Goal: Task Accomplishment & Management: Manage account settings

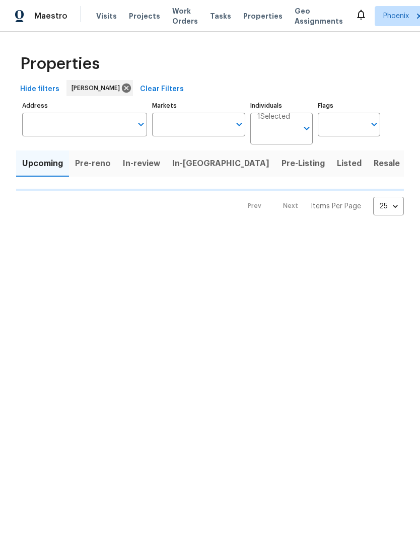
type input "50"
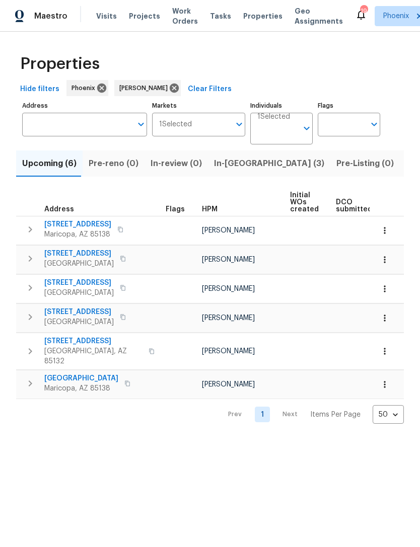
click at [234, 171] on span "In-reno (3)" at bounding box center [269, 164] width 110 height 14
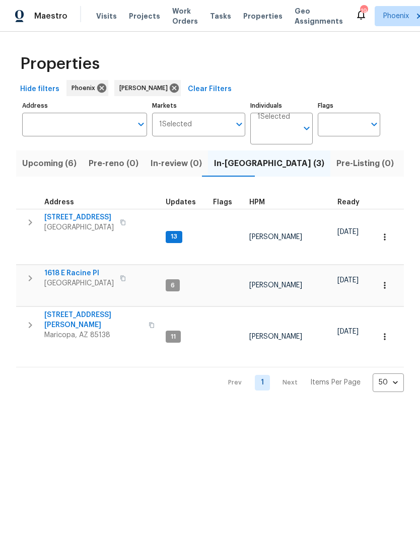
click at [87, 223] on span "5054 W Mercury Way" at bounding box center [78, 217] width 69 height 10
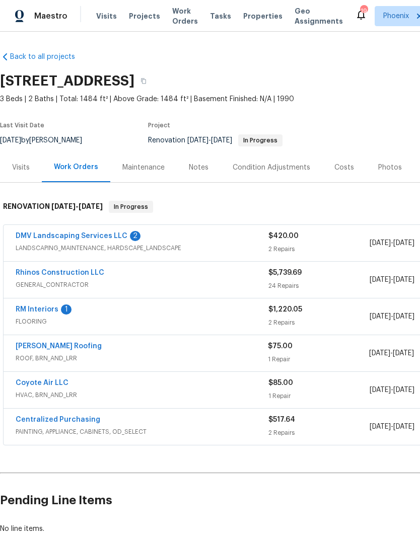
click at [102, 240] on link "DMV Landscaping Services LLC" at bounding box center [72, 236] width 112 height 7
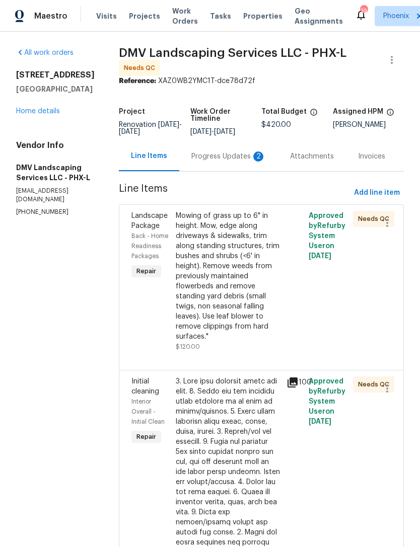
click at [237, 162] on div "Progress Updates 2" at bounding box center [228, 157] width 75 height 10
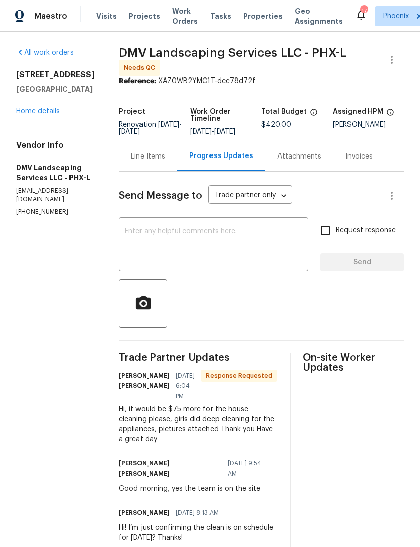
click at [46, 115] on link "Home details" at bounding box center [38, 111] width 44 height 7
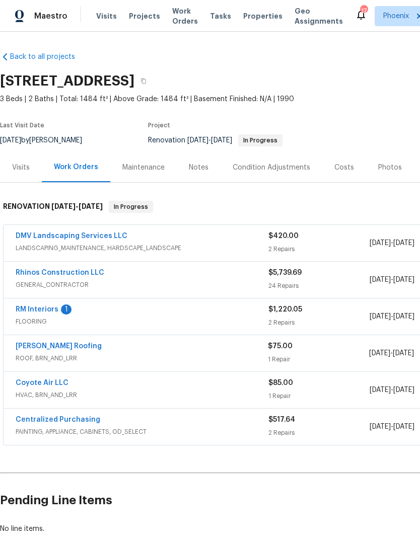
click at [47, 313] on link "RM Interiors" at bounding box center [37, 309] width 43 height 7
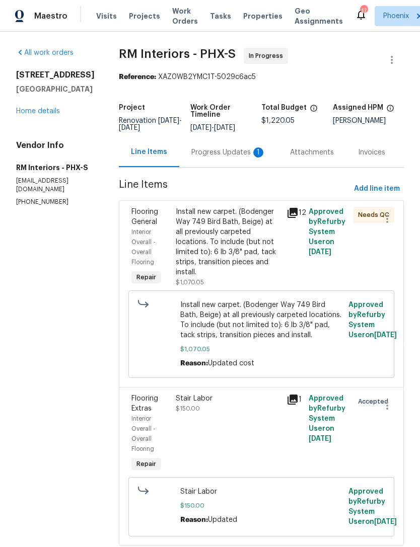
click at [229, 158] on div "Progress Updates 1" at bounding box center [228, 152] width 75 height 10
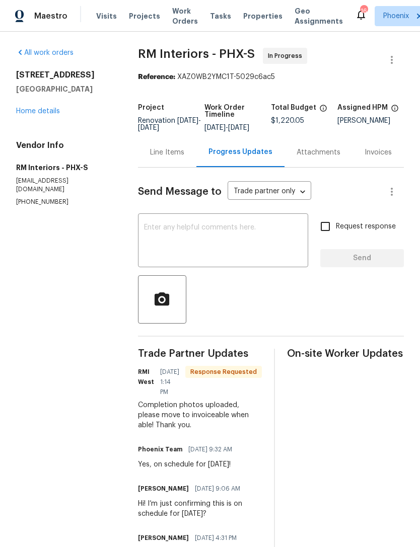
click at [208, 259] on textarea at bounding box center [223, 241] width 158 height 35
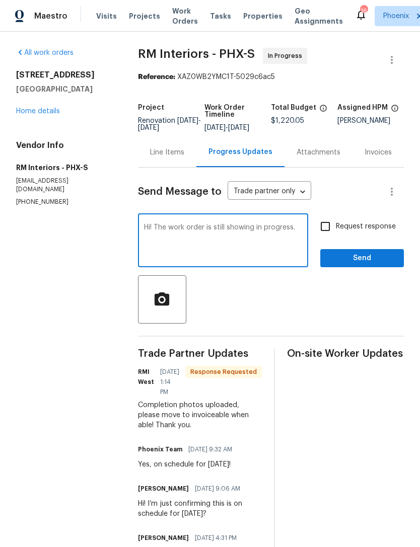
type textarea "Hi! The work order is still showing in progress."
click at [378, 268] on button "Send" at bounding box center [362, 258] width 84 height 19
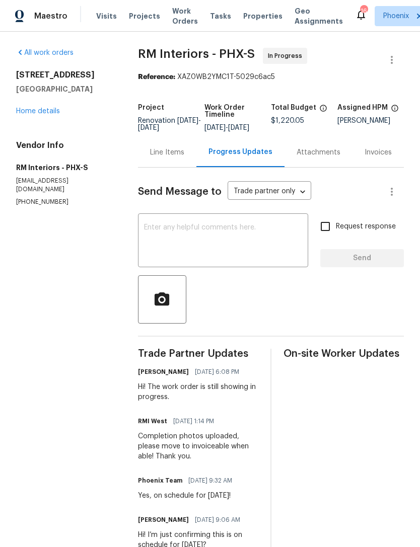
click at [47, 130] on div "All work orders 5054 W Mercury Way Chandler, AZ 85226 Home details Vendor Info …" at bounding box center [65, 127] width 98 height 159
click at [47, 115] on link "Home details" at bounding box center [38, 111] width 44 height 7
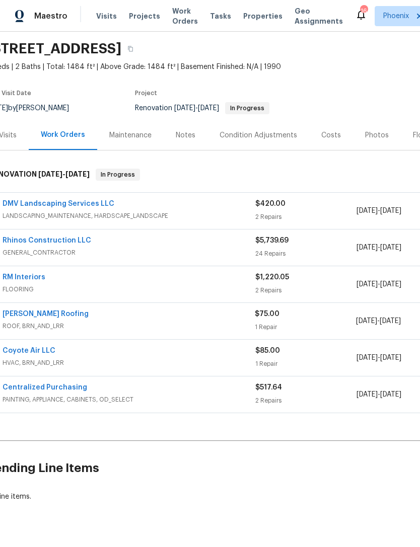
scroll to position [32, 0]
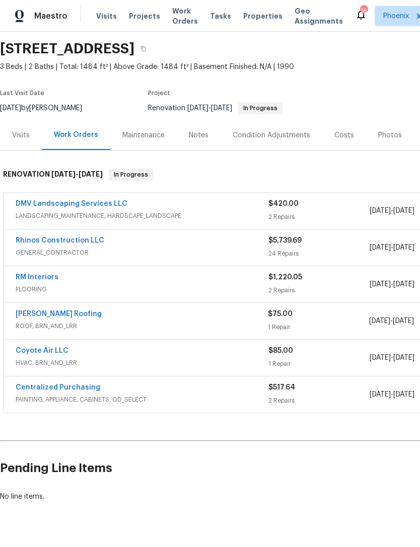
click at [46, 331] on span "ROOF, BRN_AND_LRR" at bounding box center [142, 326] width 252 height 10
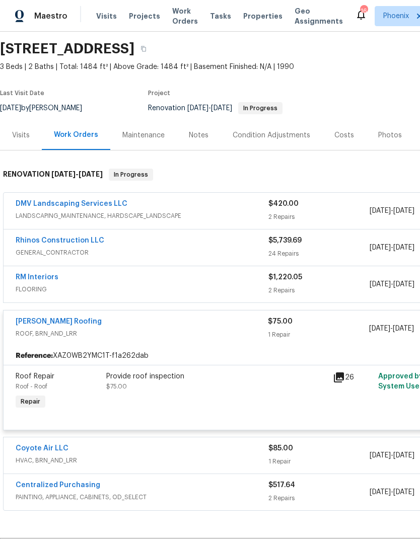
click at [49, 325] on link "Stout Roofing" at bounding box center [59, 321] width 86 height 7
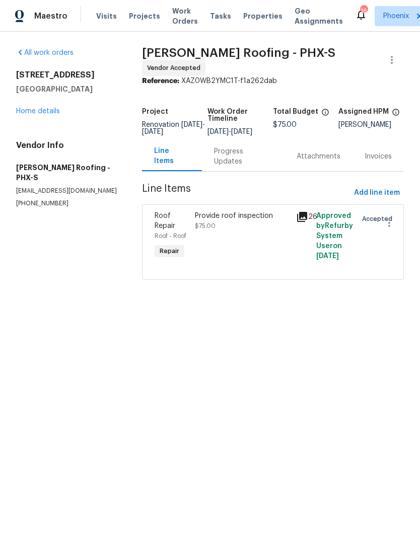
click at [251, 167] on div "Progress Updates" at bounding box center [243, 156] width 58 height 20
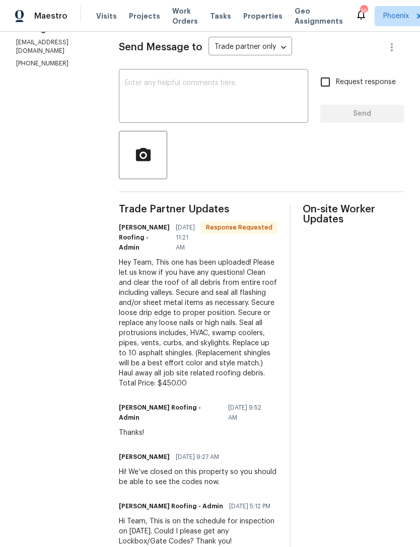
scroll to position [150, 0]
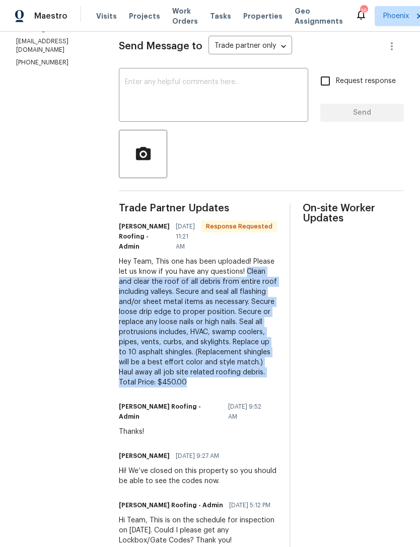
copy div "Clean and clear the roof of all debris from entire roof including valleys. Secu…"
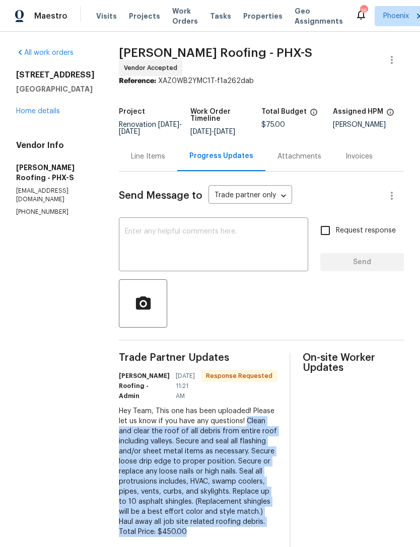
scroll to position [0, 0]
click at [156, 248] on textarea at bounding box center [213, 245] width 177 height 35
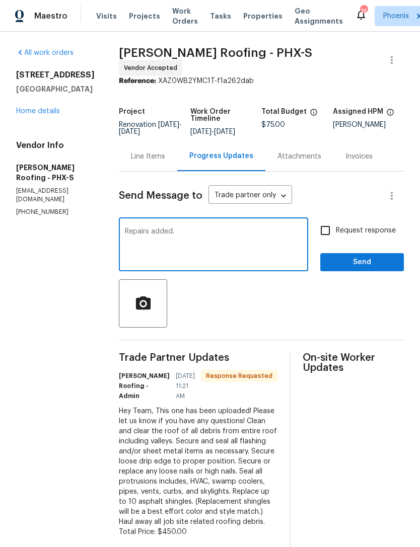
type textarea "Repairs added."
click at [380, 272] on button "Send" at bounding box center [362, 262] width 84 height 19
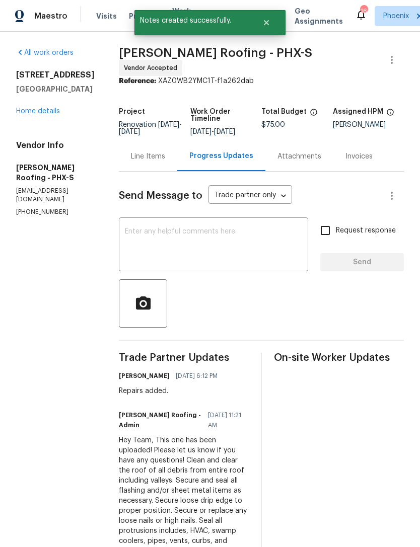
click at [152, 162] on div "Line Items" at bounding box center [148, 157] width 34 height 10
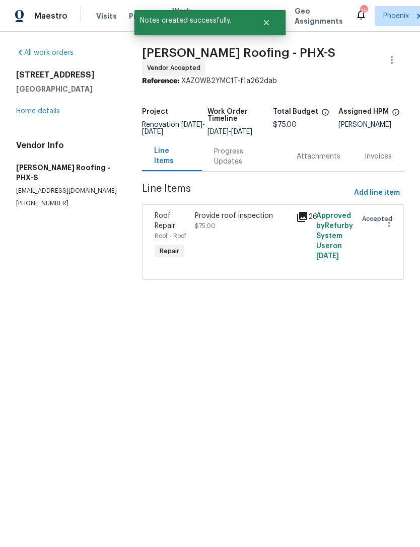
click at [268, 221] on div "Provide roof inspection" at bounding box center [242, 216] width 95 height 10
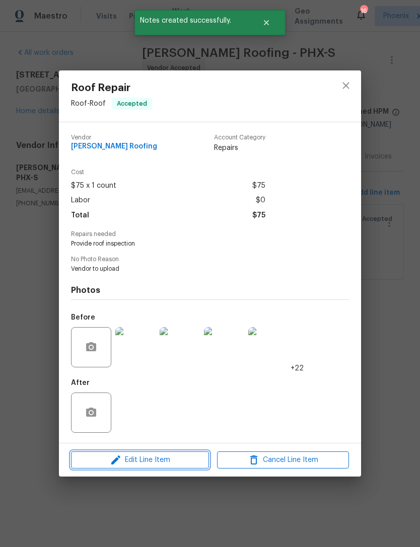
click at [149, 466] on span "Edit Line Item" at bounding box center [140, 460] width 132 height 13
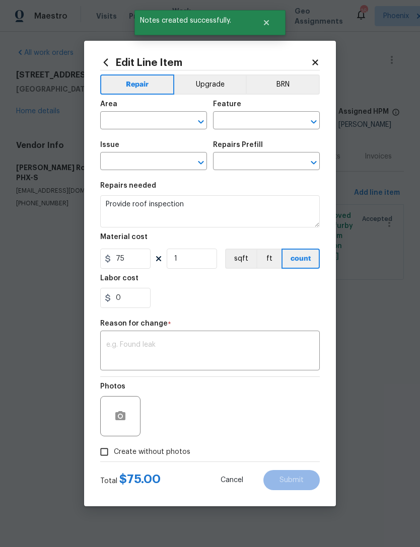
type input "Roof"
type input "Roof Repair"
type input "Add a Task $1.00"
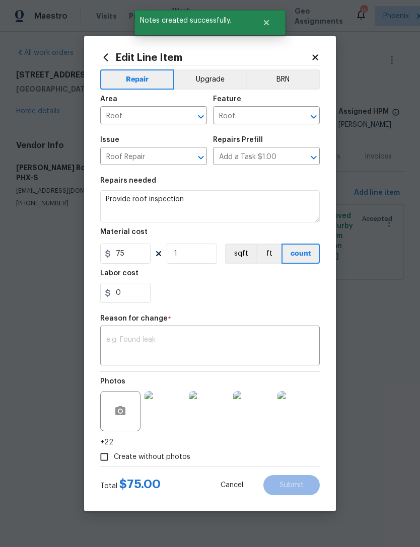
click at [163, 340] on textarea at bounding box center [209, 346] width 207 height 21
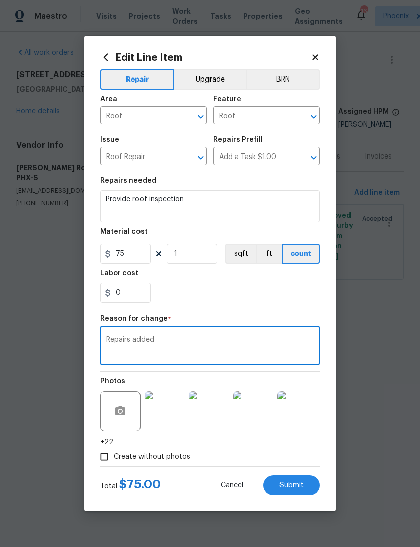
type textarea "Repairs added"
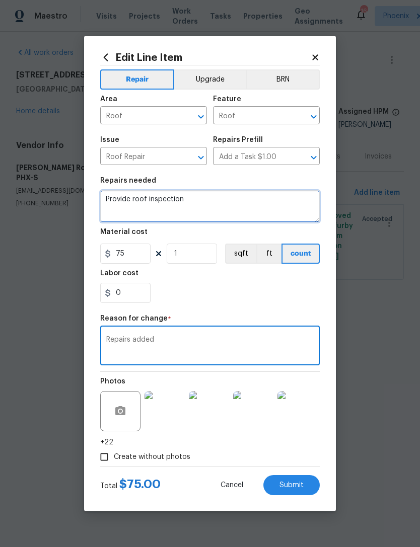
click at [225, 201] on textarea "Provide roof inspection" at bounding box center [209, 206] width 219 height 32
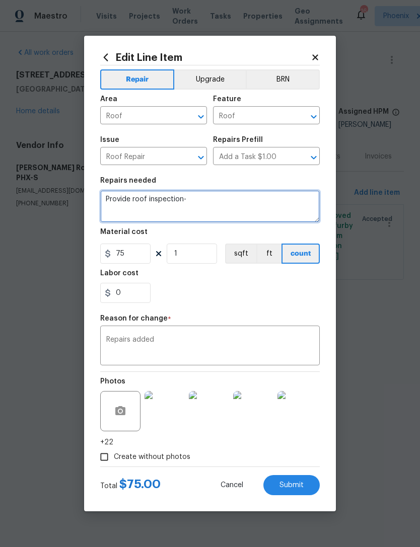
click at [212, 204] on textarea "Provide roof inspection-" at bounding box center [209, 206] width 219 height 32
paste textarea "Clean and clear the roof of all debris from entire roof including valleys. Secu…"
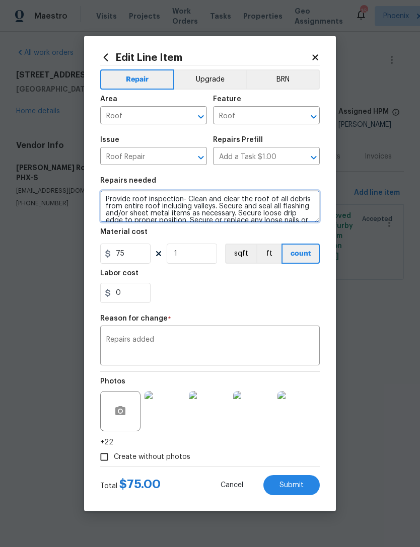
scroll to position [42, 0]
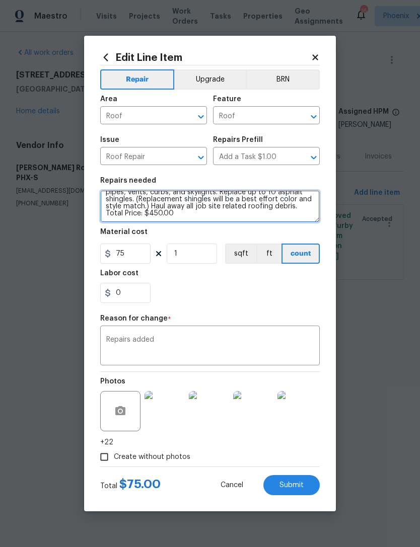
type textarea "Provide roof inspection- Clean and clear the roof of all debris from entire roo…"
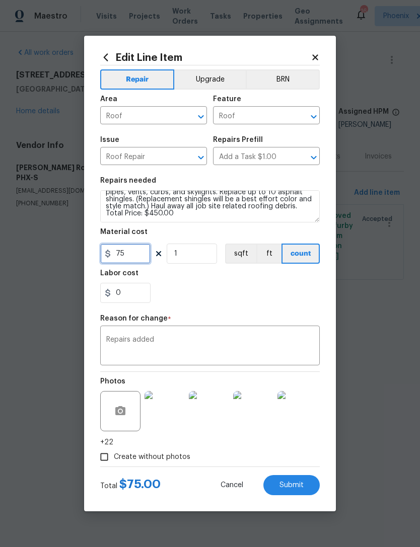
click at [136, 256] on input "75" at bounding box center [125, 254] width 50 height 20
type input "450"
click at [285, 291] on div "0" at bounding box center [209, 293] width 219 height 20
click at [298, 489] on span "Submit" at bounding box center [291, 486] width 24 height 8
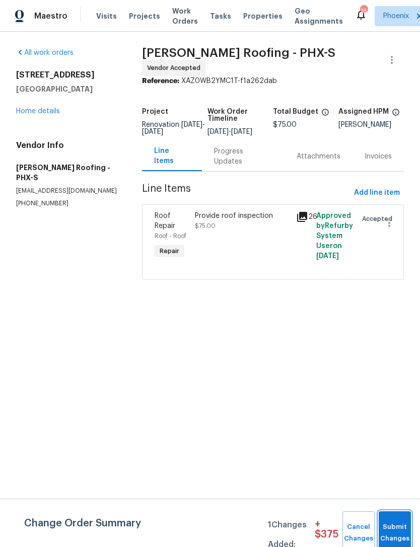
click at [395, 529] on button "Submit Changes" at bounding box center [395, 532] width 32 height 43
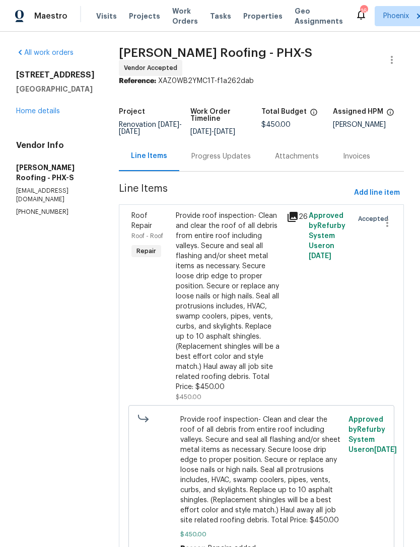
click at [48, 115] on link "Home details" at bounding box center [38, 111] width 44 height 7
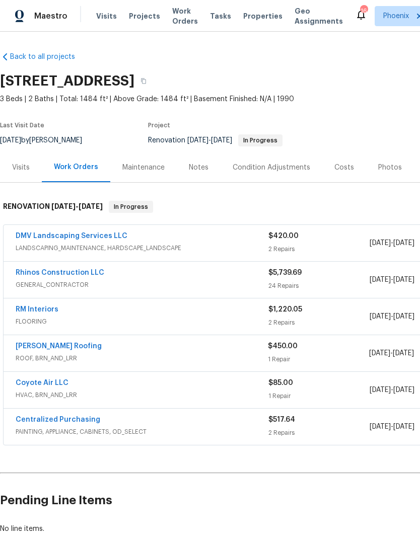
click at [52, 290] on span "GENERAL_CONTRACTOR" at bounding box center [142, 285] width 253 height 10
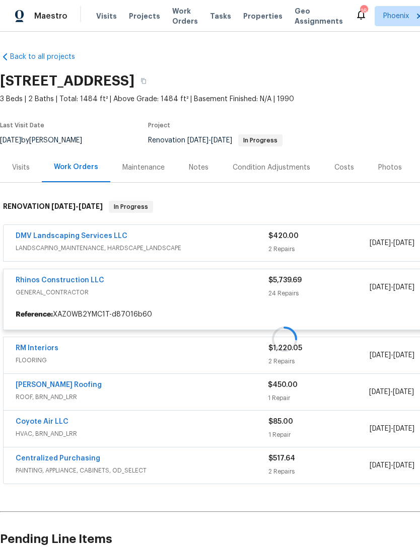
click at [72, 291] on div at bounding box center [284, 339] width 569 height 297
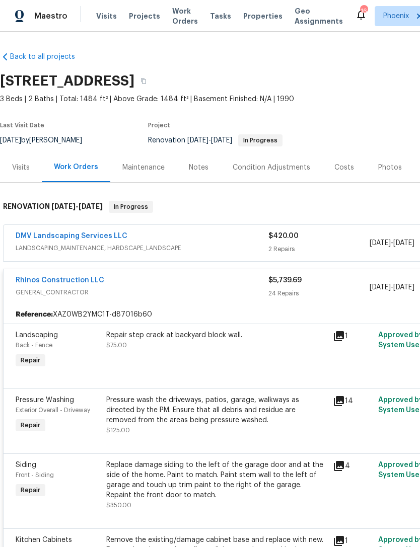
click at [73, 284] on link "Rhinos Construction LLC" at bounding box center [60, 280] width 89 height 7
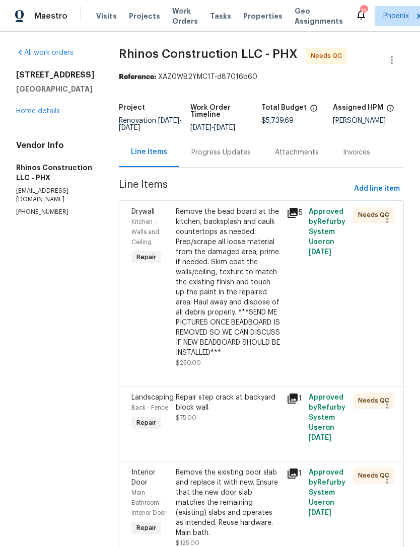
click at [45, 115] on link "Home details" at bounding box center [38, 111] width 44 height 7
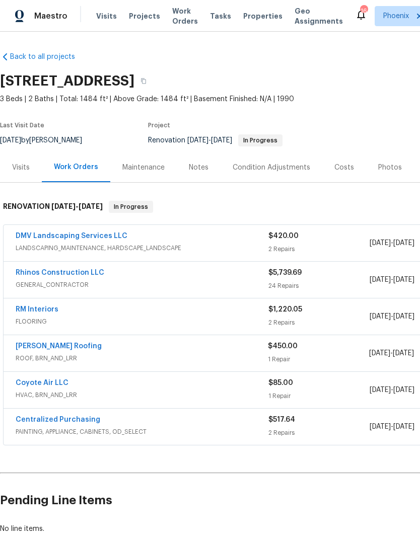
click at [390, 173] on div "Photos" at bounding box center [390, 168] width 24 height 10
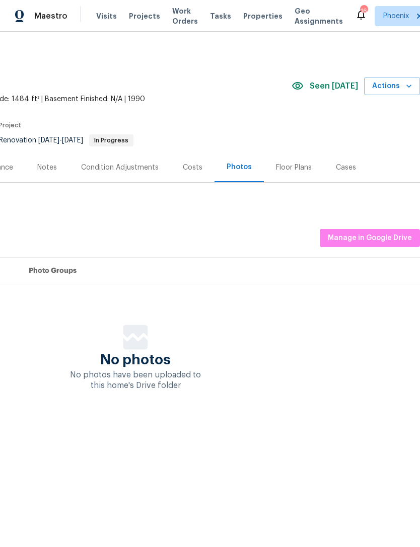
scroll to position [0, 149]
click at [388, 245] on span "Manage in Google Drive" at bounding box center [370, 238] width 84 height 13
click at [381, 244] on span "Manage in Google Drive" at bounding box center [370, 238] width 84 height 13
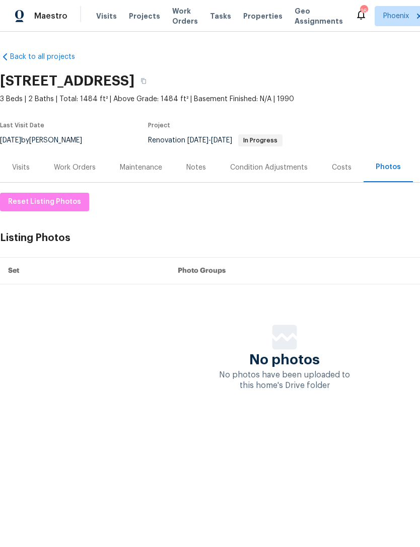
click at [82, 173] on div "Work Orders" at bounding box center [75, 168] width 42 height 10
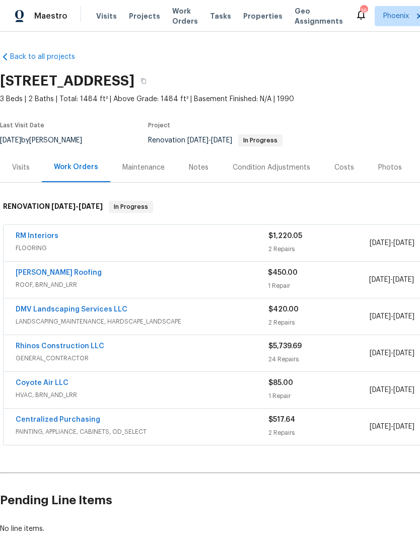
click at [89, 313] on link "DMV Landscaping Services LLC" at bounding box center [72, 309] width 112 height 7
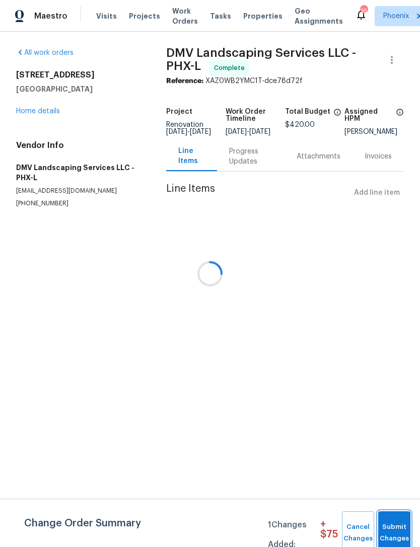
click at [389, 524] on span "Submit Changes" at bounding box center [394, 533] width 22 height 23
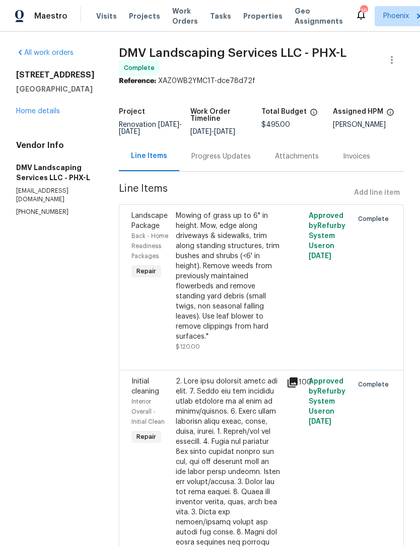
click at [53, 115] on link "Home details" at bounding box center [38, 111] width 44 height 7
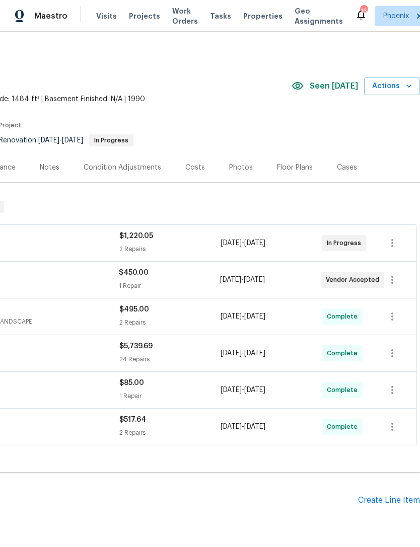
scroll to position [0, 149]
click at [395, 93] on span "Actions" at bounding box center [392, 86] width 40 height 13
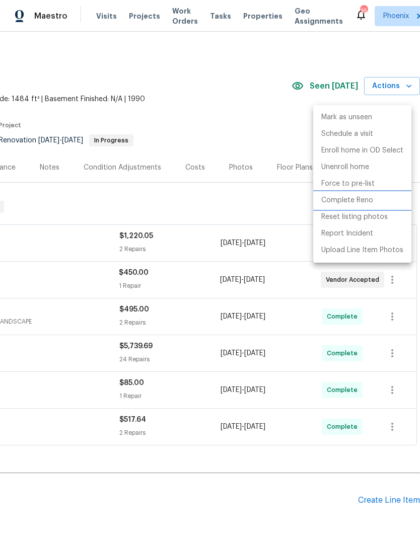
click at [338, 204] on p "Complete Reno" at bounding box center [347, 200] width 52 height 11
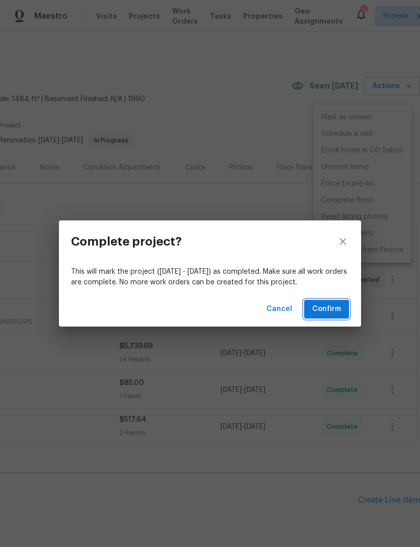
click at [320, 306] on span "Confirm" at bounding box center [326, 309] width 29 height 13
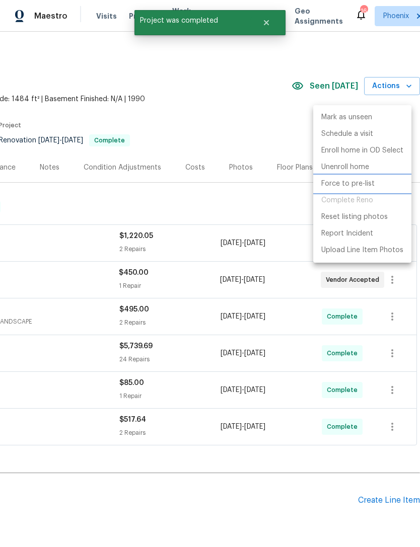
click at [367, 186] on p "Force to pre-list" at bounding box center [347, 184] width 53 height 11
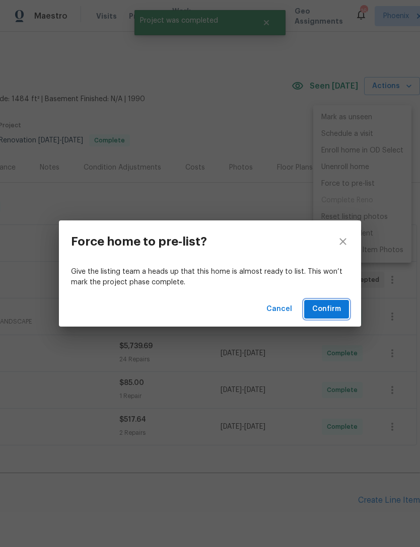
click at [329, 307] on span "Confirm" at bounding box center [326, 309] width 29 height 13
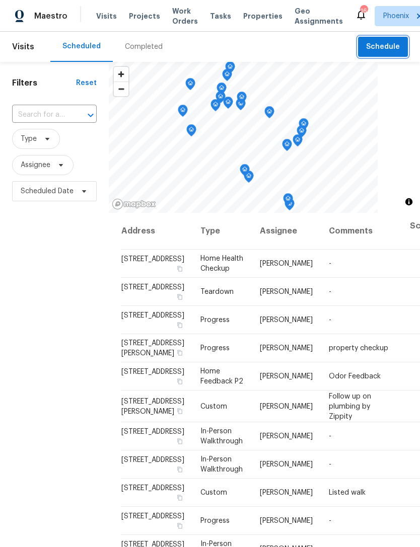
click at [391, 53] on span "Schedule" at bounding box center [383, 47] width 34 height 13
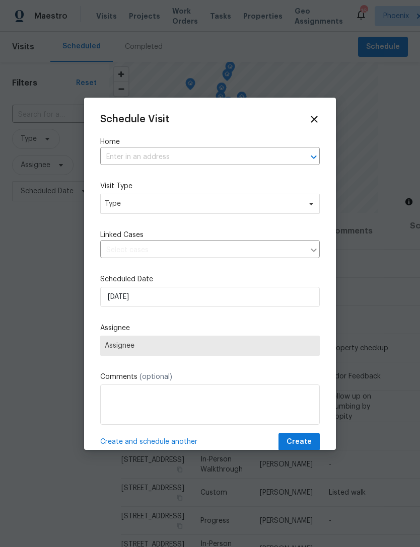
click at [185, 159] on input "text" at bounding box center [195, 158] width 191 height 16
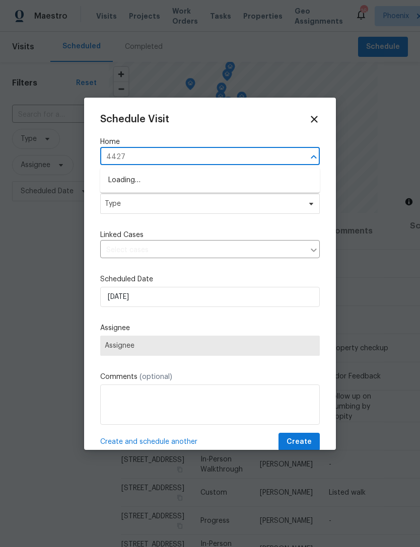
type input "44271"
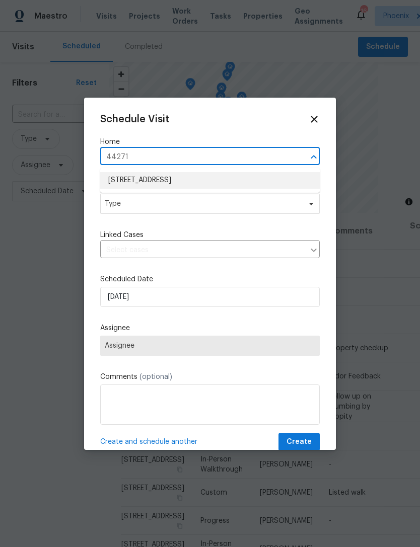
click at [188, 180] on li "[STREET_ADDRESS]" at bounding box center [209, 180] width 219 height 17
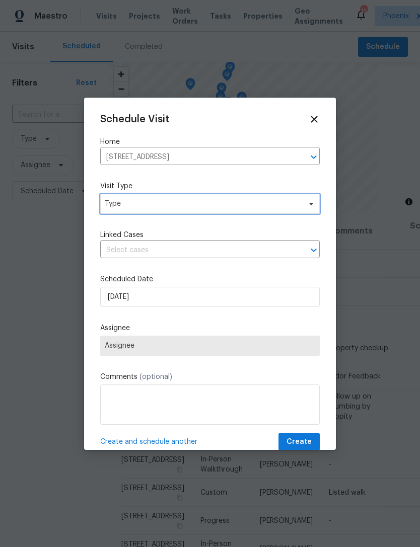
click at [181, 203] on span "Type" at bounding box center [203, 204] width 196 height 10
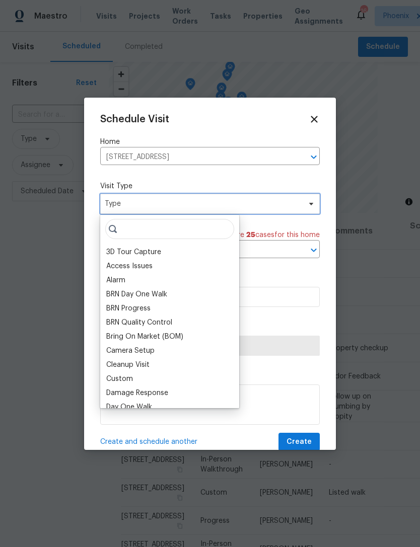
click at [193, 210] on span "Type" at bounding box center [209, 204] width 219 height 20
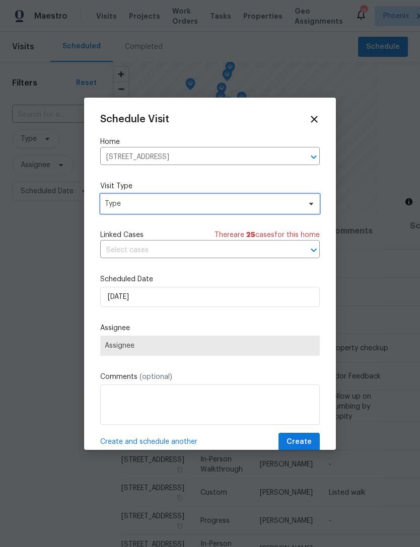
click at [209, 207] on span "Type" at bounding box center [203, 204] width 196 height 10
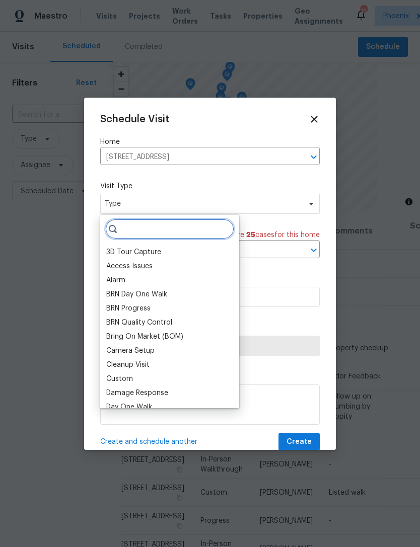
click at [168, 230] on input "search" at bounding box center [169, 229] width 129 height 20
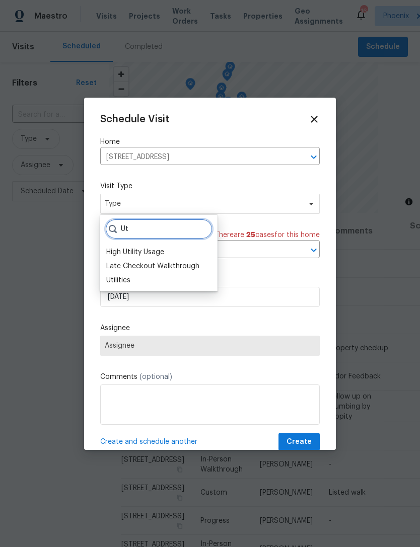
type input "Ut"
click at [126, 284] on div "Utilities" at bounding box center [118, 280] width 24 height 10
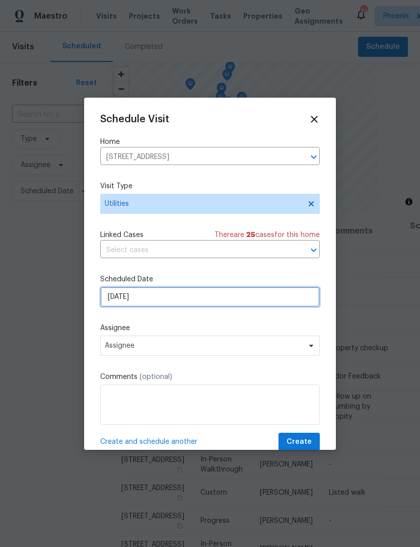
click at [236, 302] on input "[DATE]" at bounding box center [209, 297] width 219 height 20
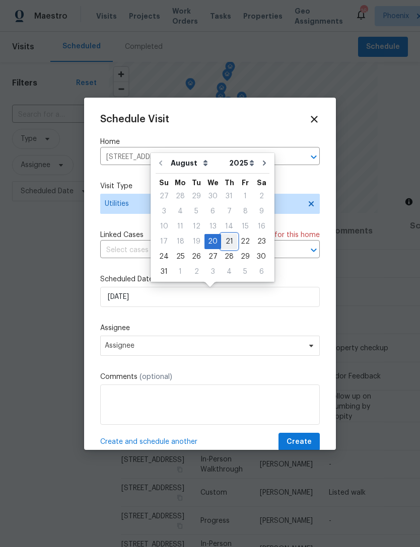
click at [224, 242] on div "21" at bounding box center [229, 242] width 16 height 14
type input "[DATE]"
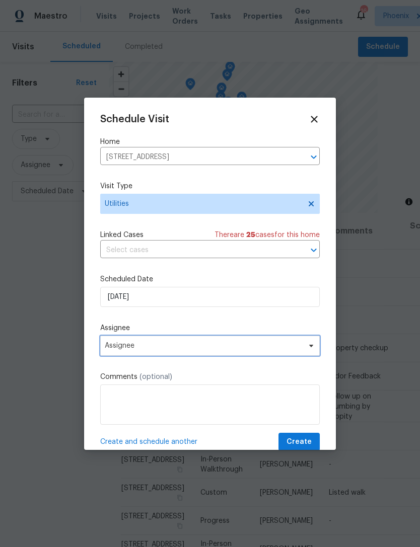
click at [183, 356] on span "Assignee" at bounding box center [209, 346] width 219 height 20
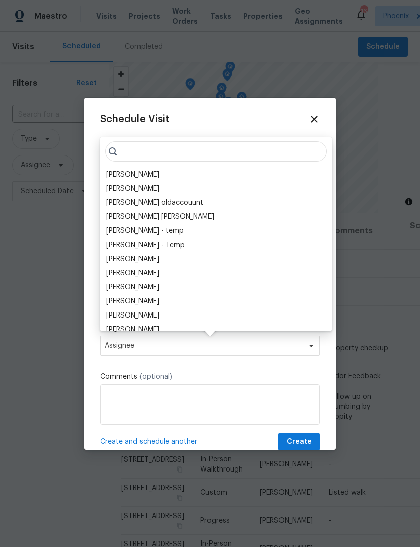
click at [159, 178] on div "[PERSON_NAME]" at bounding box center [132, 175] width 53 height 10
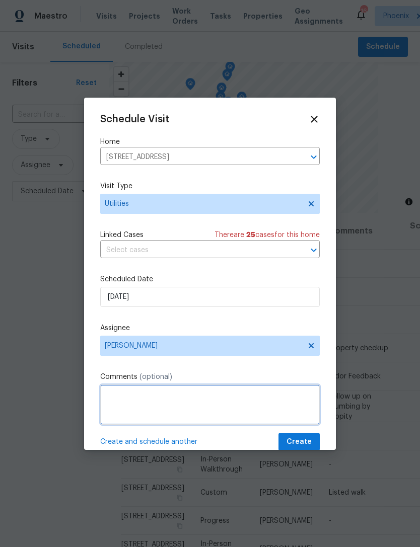
click at [139, 405] on textarea at bounding box center [209, 405] width 219 height 40
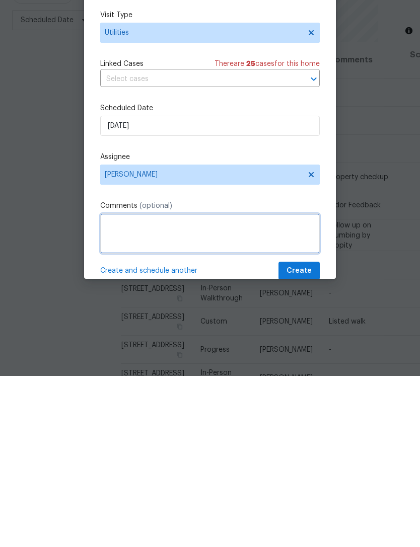
click at [129, 385] on textarea at bounding box center [209, 405] width 219 height 40
paste textarea "greatly appreciate you and thank you so much. They put this ask on the BINSR so…"
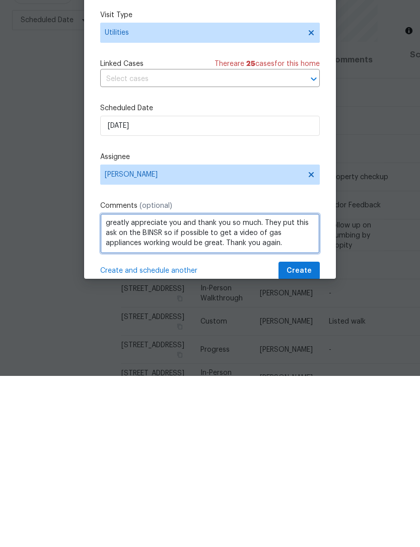
scroll to position [11, 0]
type textarea "greatly appreciate you and thank you so much. They put this ask on the BINSR so…"
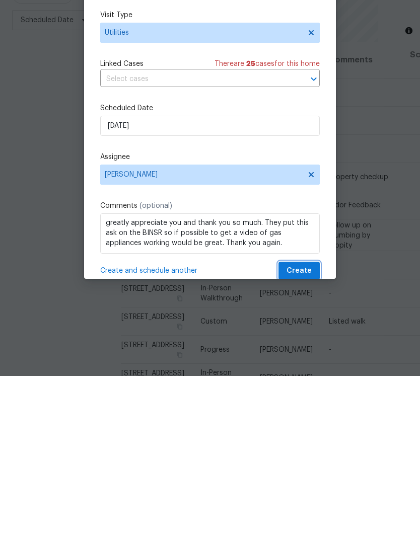
click at [300, 436] on span "Create" at bounding box center [298, 442] width 25 height 13
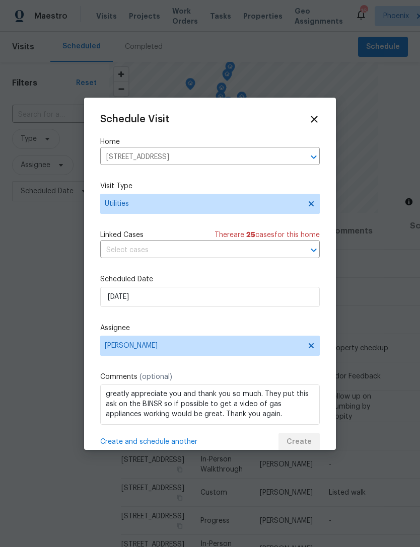
scroll to position [0, 0]
